Goal: Task Accomplishment & Management: Use online tool/utility

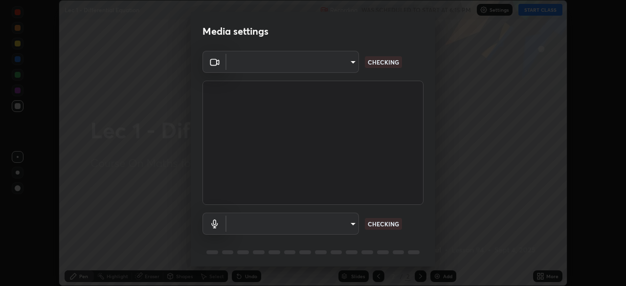
scroll to position [35, 0]
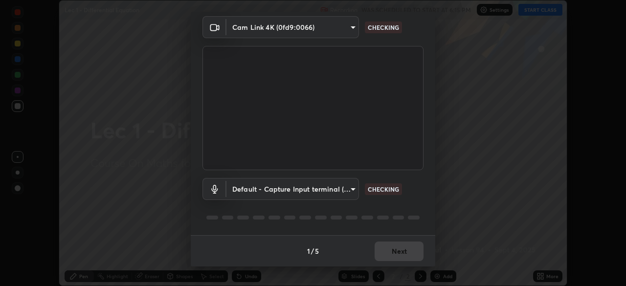
type input "b39c39fa3676aa5d69aadaccdd66f10891f302373f2f417769bad696ffd91bb2"
type input "default"
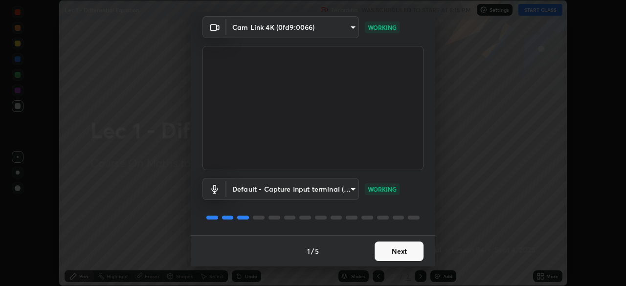
click at [404, 250] on button "Next" at bounding box center [399, 252] width 49 height 20
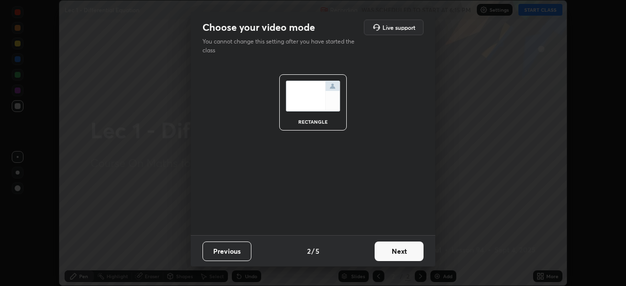
scroll to position [0, 0]
click at [404, 253] on button "Next" at bounding box center [399, 252] width 49 height 20
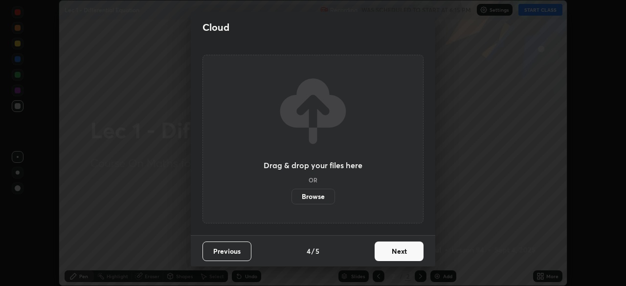
click at [404, 252] on button "Next" at bounding box center [399, 252] width 49 height 20
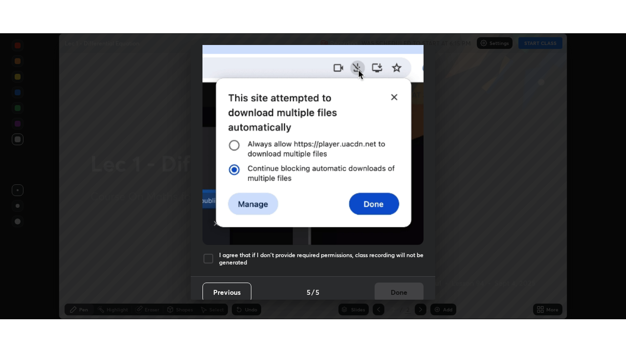
scroll to position [234, 0]
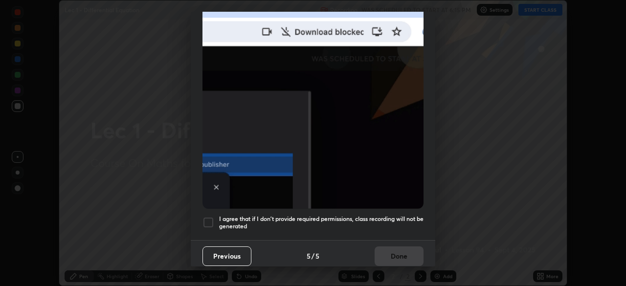
click at [404, 215] on h5 "I agree that if I don't provide required permissions, class recording will not …" at bounding box center [321, 222] width 204 height 15
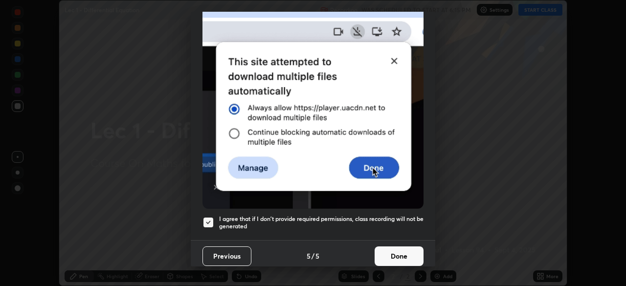
click at [403, 256] on button "Done" at bounding box center [399, 257] width 49 height 20
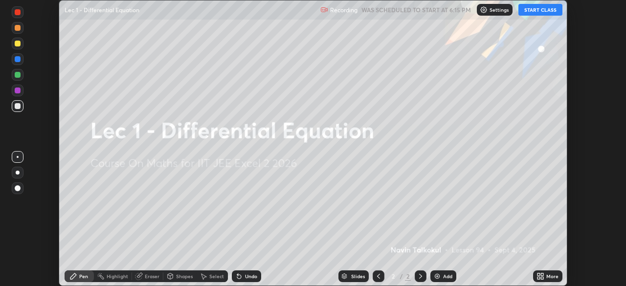
click at [539, 12] on button "START CLASS" at bounding box center [540, 10] width 44 height 12
click at [548, 280] on div "More" at bounding box center [547, 276] width 29 height 12
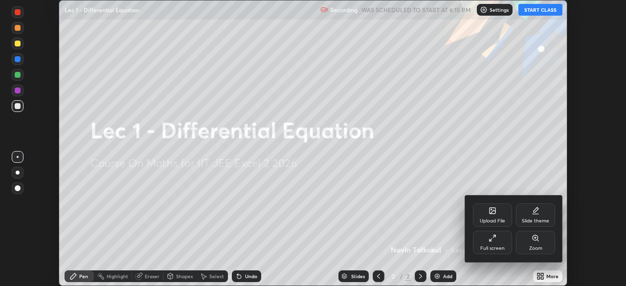
click at [500, 241] on div "Full screen" at bounding box center [492, 242] width 39 height 23
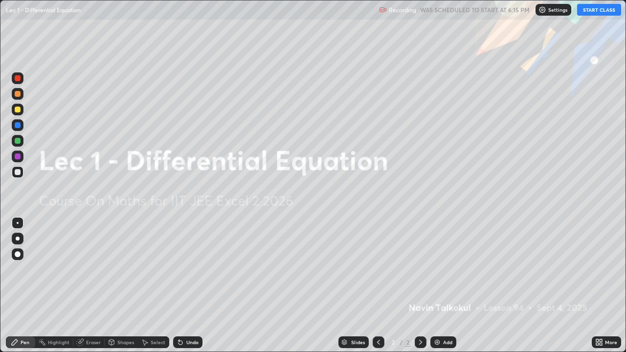
scroll to position [352, 626]
click at [445, 286] on div "Add" at bounding box center [443, 343] width 26 height 12
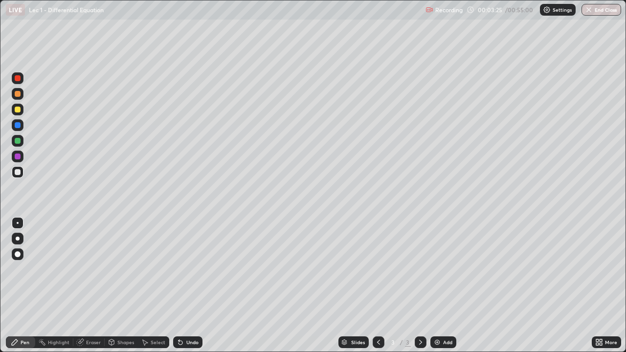
click at [442, 286] on div "Add" at bounding box center [443, 343] width 26 height 12
click at [378, 286] on icon at bounding box center [379, 342] width 8 height 8
click at [382, 286] on div at bounding box center [379, 343] width 12 height 12
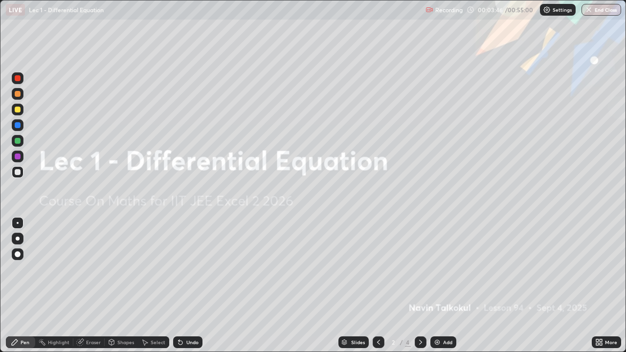
click at [417, 286] on icon at bounding box center [421, 342] width 8 height 8
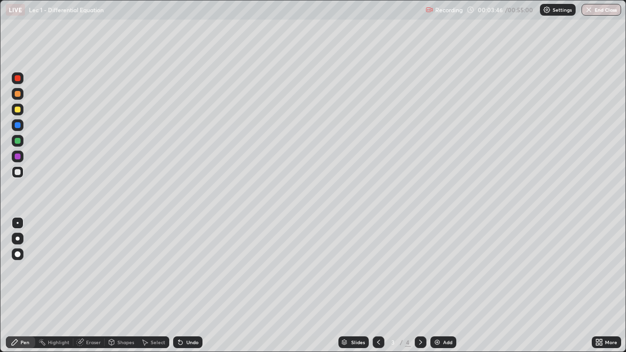
click at [418, 286] on icon at bounding box center [421, 342] width 8 height 8
click at [87, 286] on div "Eraser" at bounding box center [93, 342] width 15 height 5
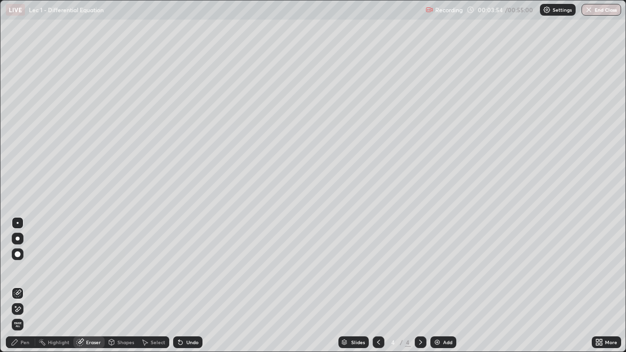
click at [26, 286] on div "Pen" at bounding box center [25, 342] width 9 height 5
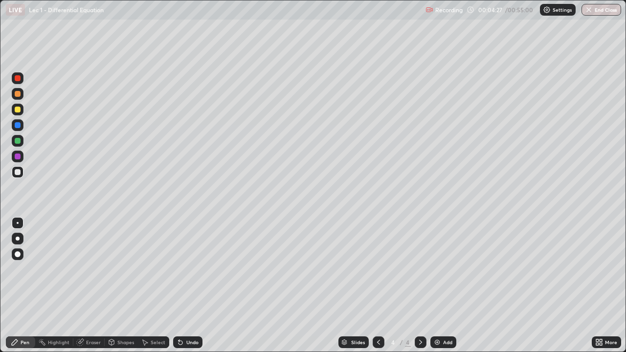
click at [377, 286] on icon at bounding box center [379, 342] width 8 height 8
click at [375, 286] on icon at bounding box center [379, 342] width 8 height 8
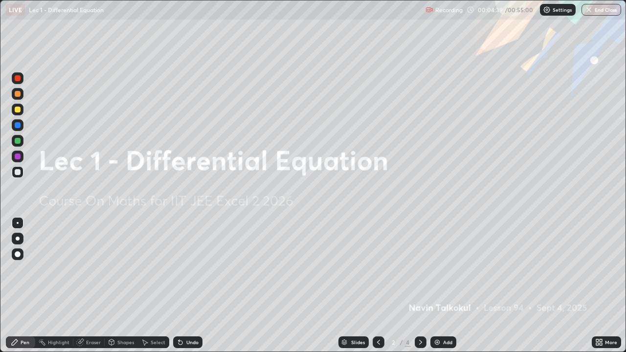
click at [420, 286] on icon at bounding box center [421, 342] width 8 height 8
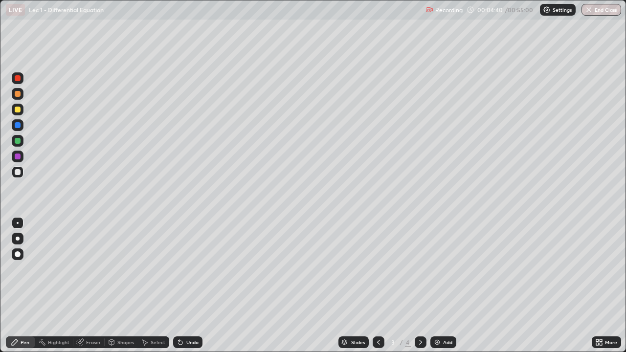
click at [419, 286] on icon at bounding box center [421, 342] width 8 height 8
click at [418, 286] on div at bounding box center [421, 343] width 12 height 12
click at [380, 286] on div at bounding box center [379, 343] width 12 height 12
click at [379, 286] on div at bounding box center [379, 343] width 12 height 12
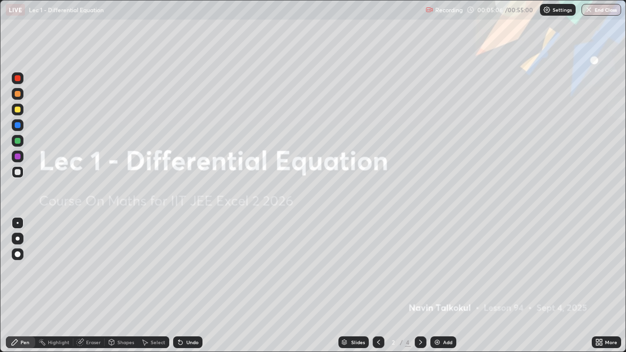
click at [418, 286] on icon at bounding box center [421, 342] width 8 height 8
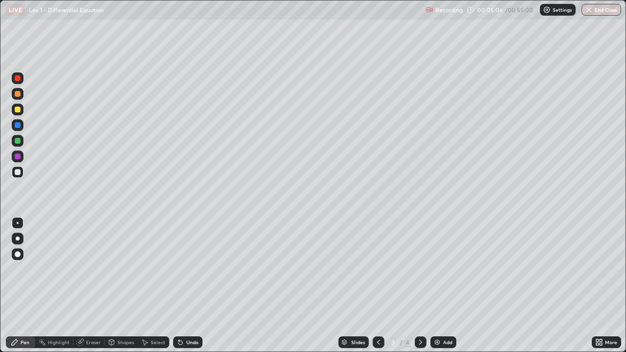
click at [421, 286] on icon at bounding box center [421, 342] width 8 height 8
click at [380, 286] on icon at bounding box center [379, 342] width 8 height 8
click at [418, 286] on icon at bounding box center [421, 342] width 8 height 8
click at [375, 286] on icon at bounding box center [379, 342] width 8 height 8
click at [379, 286] on icon at bounding box center [379, 342] width 8 height 8
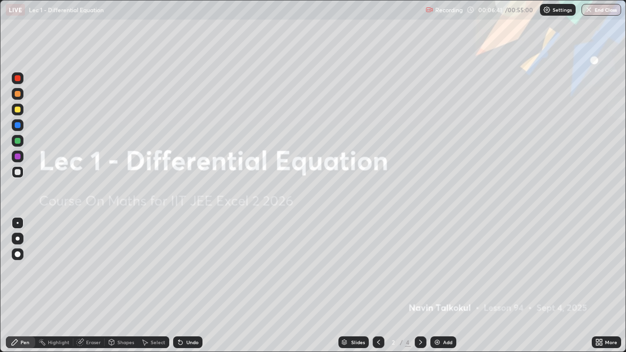
click at [420, 286] on icon at bounding box center [421, 342] width 8 height 8
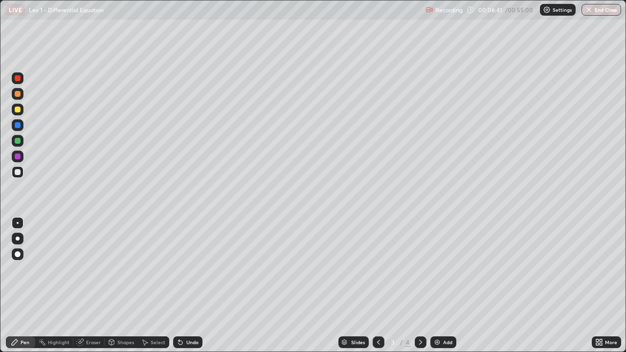
click at [420, 286] on icon at bounding box center [420, 342] width 3 height 5
click at [378, 286] on icon at bounding box center [378, 342] width 3 height 5
click at [91, 286] on div "Eraser" at bounding box center [93, 342] width 15 height 5
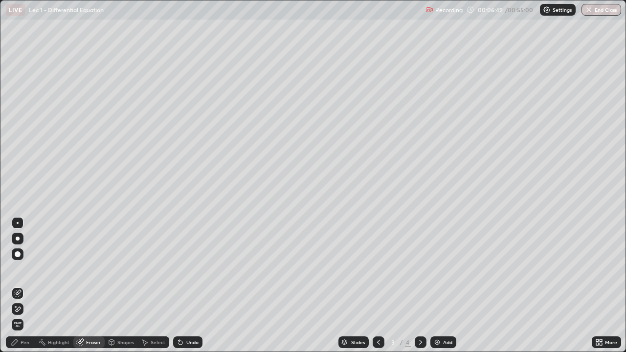
click at [23, 286] on div "Pen" at bounding box center [25, 342] width 9 height 5
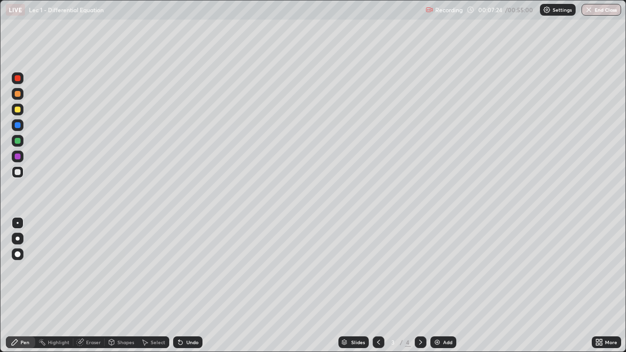
click at [377, 286] on icon at bounding box center [378, 342] width 3 height 5
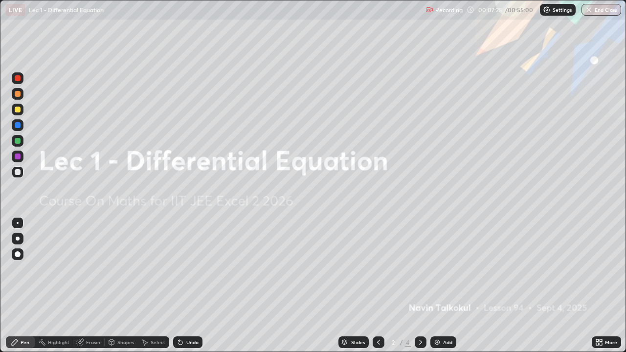
click at [420, 286] on icon at bounding box center [421, 342] width 8 height 8
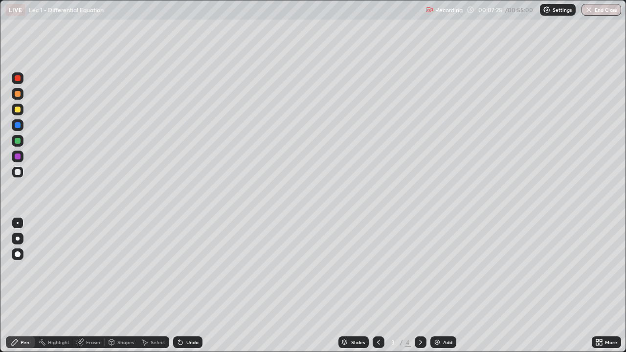
click at [420, 286] on icon at bounding box center [421, 342] width 8 height 8
click at [378, 286] on icon at bounding box center [379, 342] width 8 height 8
click at [420, 286] on icon at bounding box center [420, 342] width 3 height 5
click at [378, 286] on icon at bounding box center [379, 342] width 8 height 8
click at [419, 286] on icon at bounding box center [420, 342] width 3 height 5
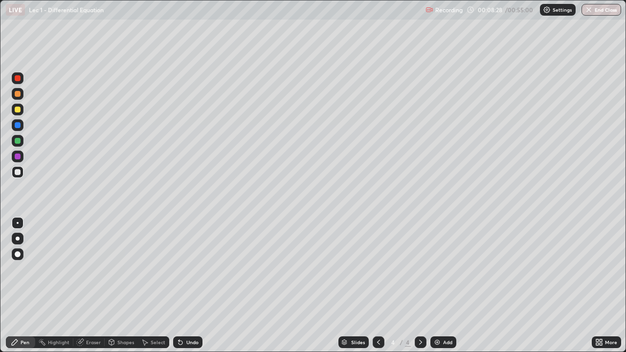
click at [377, 286] on icon at bounding box center [378, 342] width 3 height 5
click at [444, 286] on div "Add" at bounding box center [447, 342] width 9 height 5
click at [376, 286] on icon at bounding box center [379, 342] width 8 height 8
click at [421, 286] on icon at bounding box center [421, 342] width 8 height 8
click at [419, 286] on div at bounding box center [421, 343] width 12 height 12
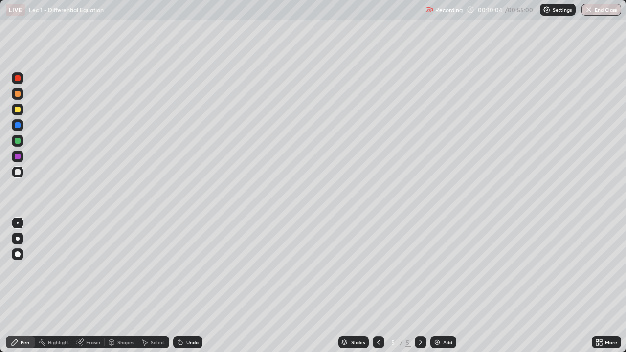
click at [444, 286] on div "Add" at bounding box center [447, 342] width 9 height 5
click at [188, 286] on div "Undo" at bounding box center [192, 342] width 12 height 5
click at [186, 286] on div "Undo" at bounding box center [192, 342] width 12 height 5
click at [185, 286] on div "Undo" at bounding box center [187, 343] width 29 height 12
click at [187, 286] on div "Undo" at bounding box center [187, 343] width 29 height 12
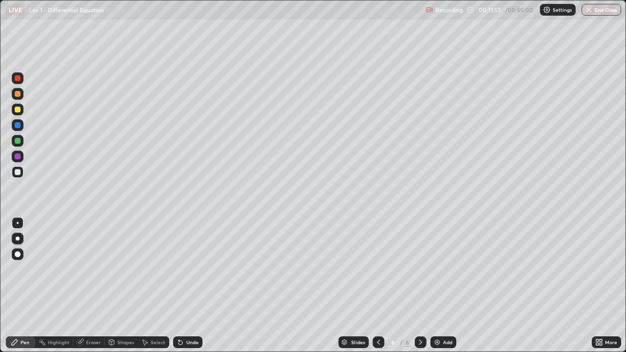
click at [153, 286] on div "Select" at bounding box center [158, 342] width 15 height 5
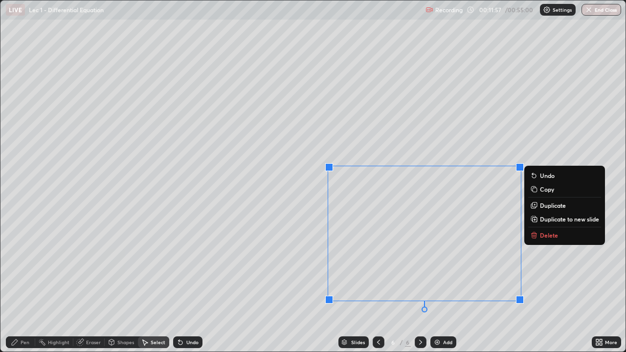
click at [541, 235] on p "Delete" at bounding box center [549, 235] width 18 height 8
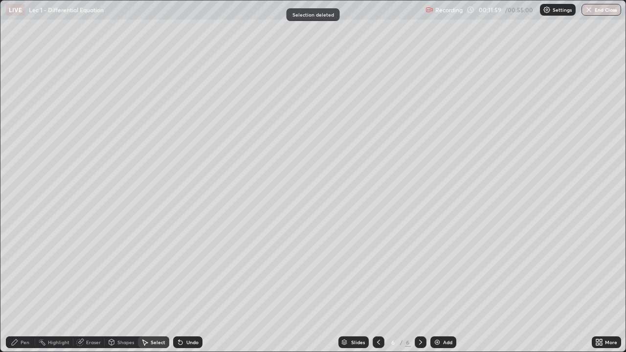
click at [24, 286] on div "Pen" at bounding box center [25, 342] width 9 height 5
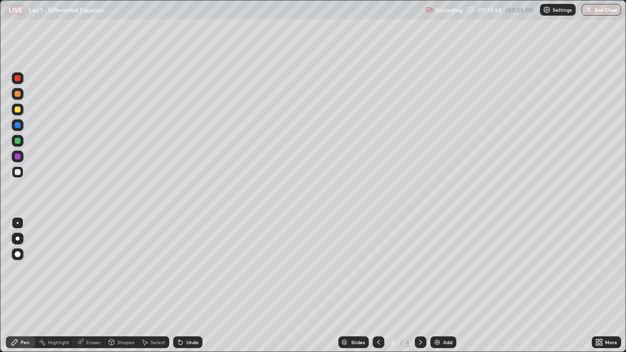
click at [370, 286] on div "Slides 6 / 6 Add" at bounding box center [397, 343] width 389 height 20
click at [377, 286] on icon at bounding box center [378, 342] width 3 height 5
click at [375, 286] on icon at bounding box center [379, 342] width 8 height 8
click at [377, 286] on icon at bounding box center [379, 342] width 8 height 8
click at [420, 286] on icon at bounding box center [421, 342] width 8 height 8
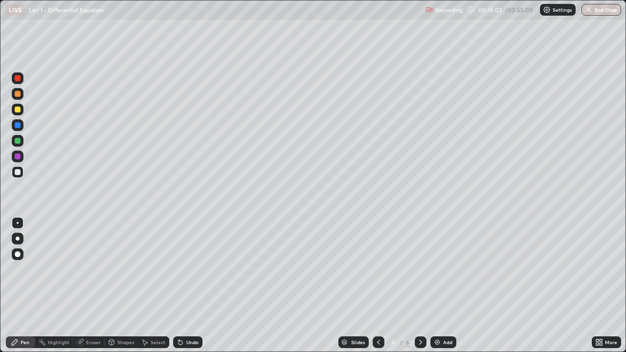
click at [419, 286] on icon at bounding box center [421, 342] width 8 height 8
click at [417, 286] on icon at bounding box center [421, 342] width 8 height 8
click at [375, 286] on icon at bounding box center [379, 342] width 8 height 8
click at [368, 286] on div "Slides 5 / 6 Add" at bounding box center [397, 343] width 389 height 20
click at [377, 286] on icon at bounding box center [379, 342] width 8 height 8
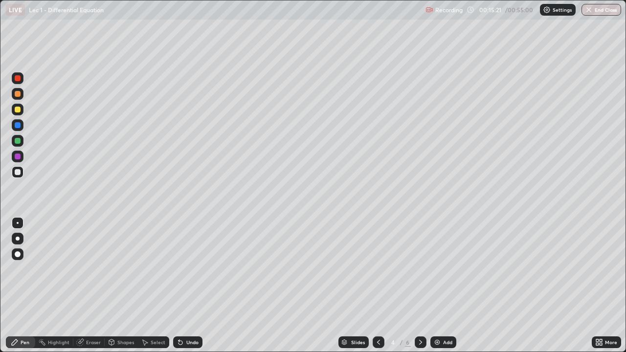
click at [375, 286] on icon at bounding box center [379, 342] width 8 height 8
click at [421, 286] on icon at bounding box center [421, 342] width 8 height 8
click at [419, 286] on div at bounding box center [421, 343] width 12 height 20
click at [420, 286] on icon at bounding box center [421, 342] width 8 height 8
click at [438, 286] on img at bounding box center [437, 342] width 8 height 8
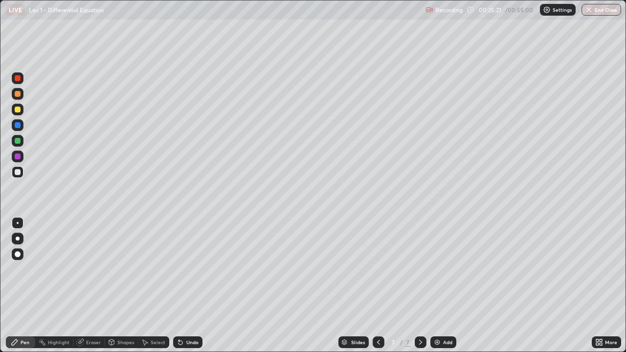
click at [186, 286] on div "Undo" at bounding box center [192, 342] width 12 height 5
click at [95, 286] on div "Eraser" at bounding box center [93, 342] width 15 height 5
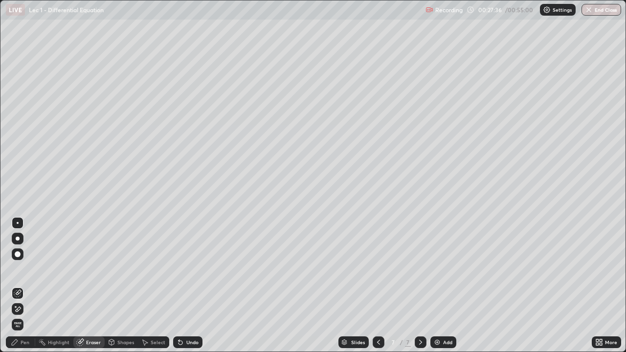
click at [26, 286] on div "Pen" at bounding box center [25, 342] width 9 height 5
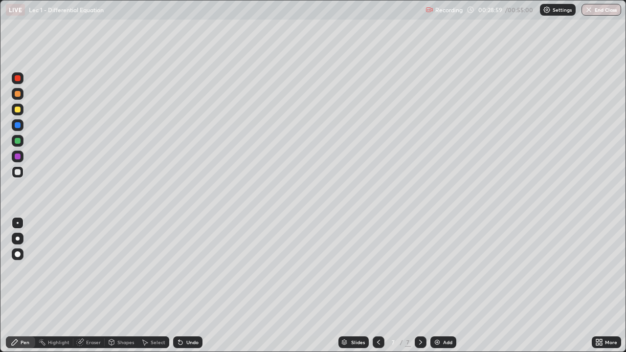
click at [187, 286] on div "Undo" at bounding box center [192, 342] width 12 height 5
click at [186, 286] on div "Undo" at bounding box center [192, 342] width 12 height 5
click at [185, 286] on div "Undo" at bounding box center [187, 343] width 29 height 12
click at [183, 286] on div "Undo" at bounding box center [187, 343] width 29 height 12
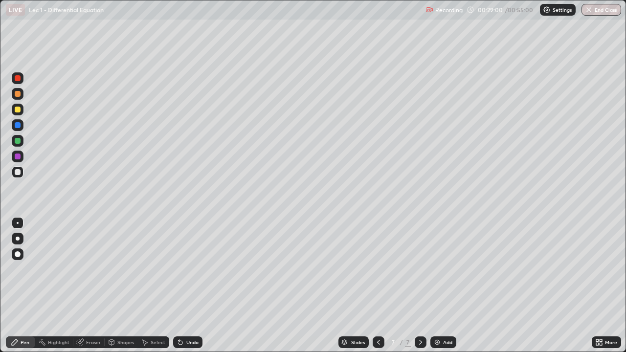
click at [183, 286] on div "Undo" at bounding box center [187, 343] width 29 height 12
click at [446, 286] on div "Add" at bounding box center [447, 342] width 9 height 5
click at [419, 286] on div at bounding box center [421, 343] width 12 height 12
click at [379, 286] on icon at bounding box center [379, 342] width 8 height 8
click at [415, 286] on div at bounding box center [421, 343] width 12 height 20
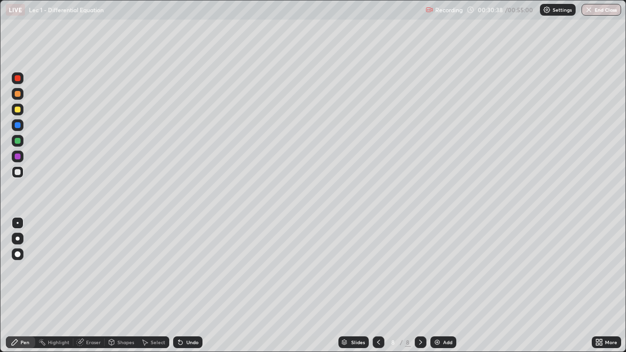
click at [381, 286] on icon at bounding box center [379, 342] width 8 height 8
click at [375, 286] on icon at bounding box center [379, 342] width 8 height 8
click at [419, 286] on icon at bounding box center [421, 342] width 8 height 8
click at [418, 286] on icon at bounding box center [421, 342] width 8 height 8
click at [379, 286] on icon at bounding box center [379, 342] width 8 height 8
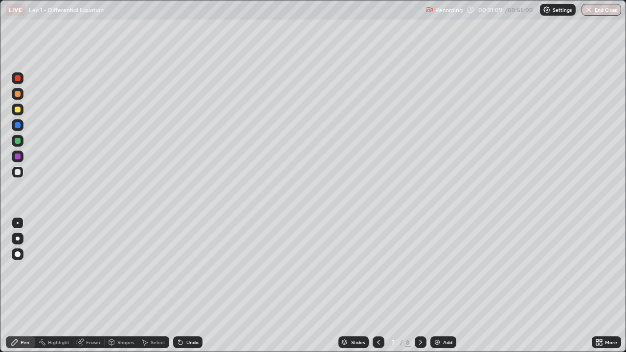
click at [421, 286] on icon at bounding box center [421, 342] width 8 height 8
click at [381, 286] on icon at bounding box center [379, 342] width 8 height 8
click at [418, 286] on icon at bounding box center [421, 342] width 8 height 8
click at [445, 286] on div "Add" at bounding box center [447, 342] width 9 height 5
click at [189, 286] on div "Undo" at bounding box center [192, 342] width 12 height 5
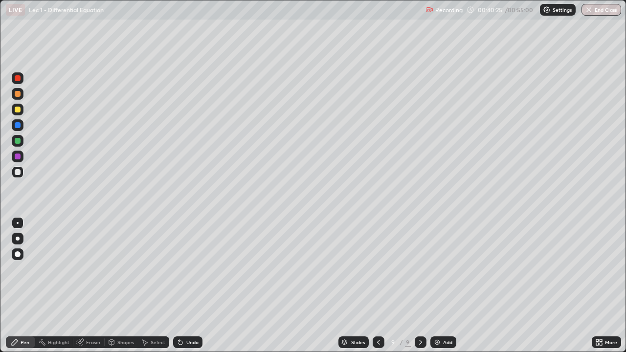
click at [186, 286] on div "Undo" at bounding box center [187, 343] width 29 height 12
click at [184, 286] on div "Undo" at bounding box center [187, 343] width 29 height 12
click at [91, 286] on div "Eraser" at bounding box center [93, 342] width 15 height 5
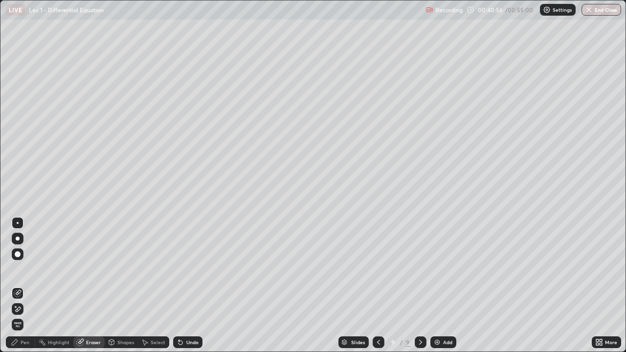
click at [28, 286] on div "Pen" at bounding box center [25, 342] width 9 height 5
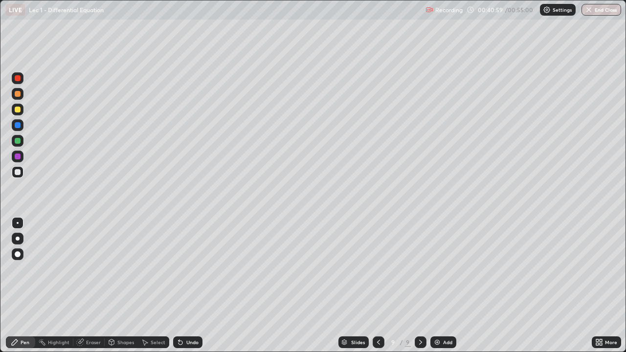
click at [626, 286] on div "Setting up your live class" at bounding box center [313, 176] width 626 height 352
click at [590, 13] on img "button" at bounding box center [589, 10] width 8 height 8
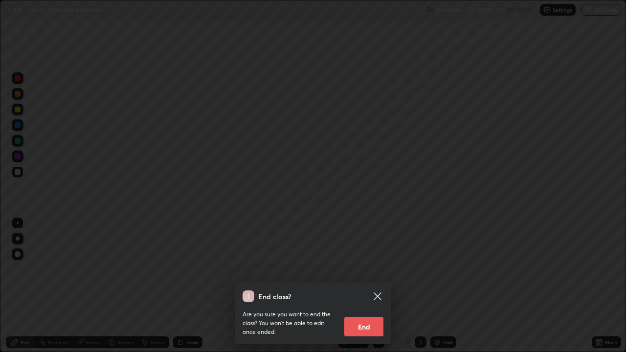
click at [366, 286] on button "End" at bounding box center [363, 327] width 39 height 20
